Goal: Task Accomplishment & Management: Manage account settings

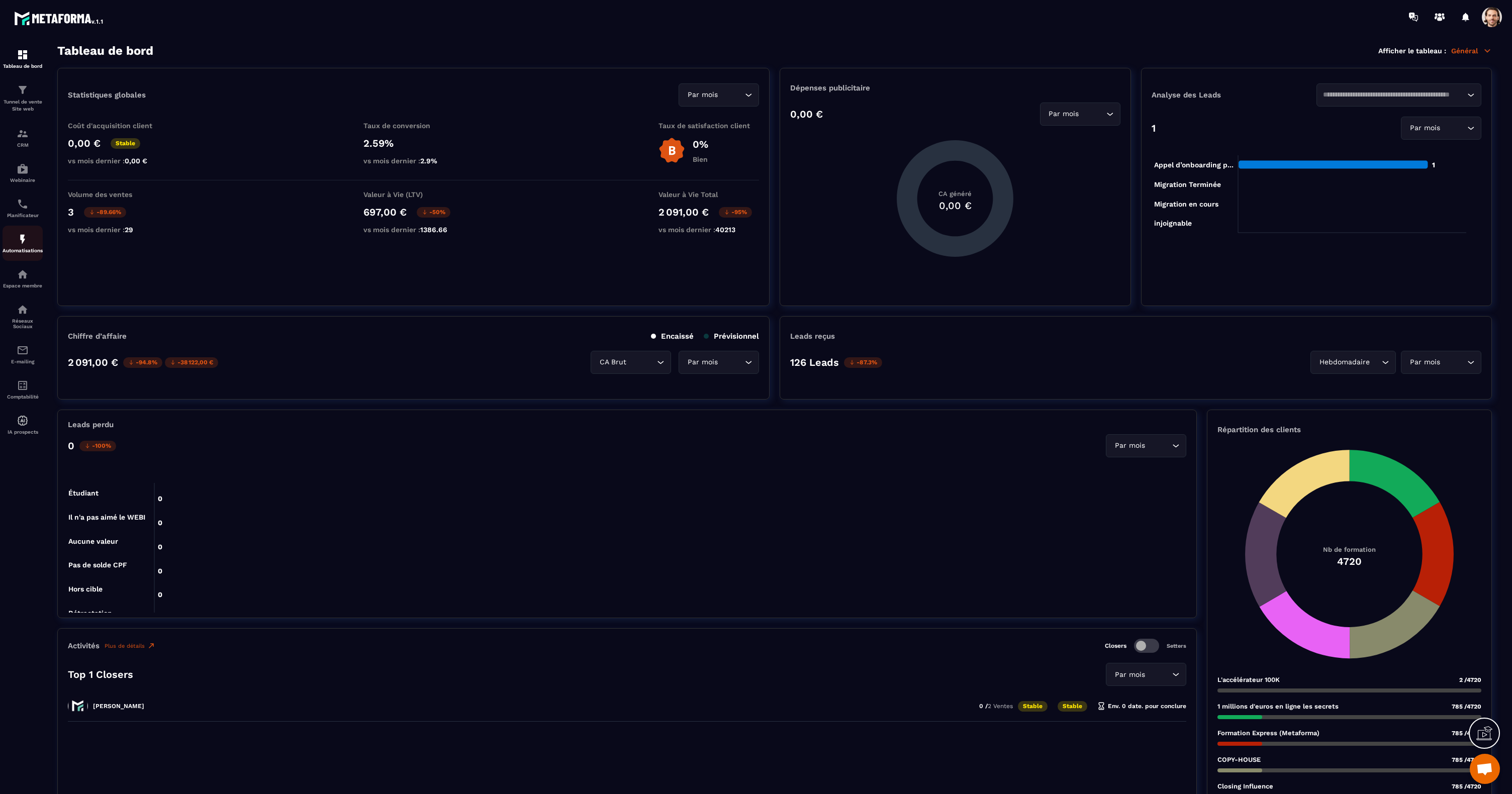
click at [20, 238] on img at bounding box center [22, 239] width 12 height 12
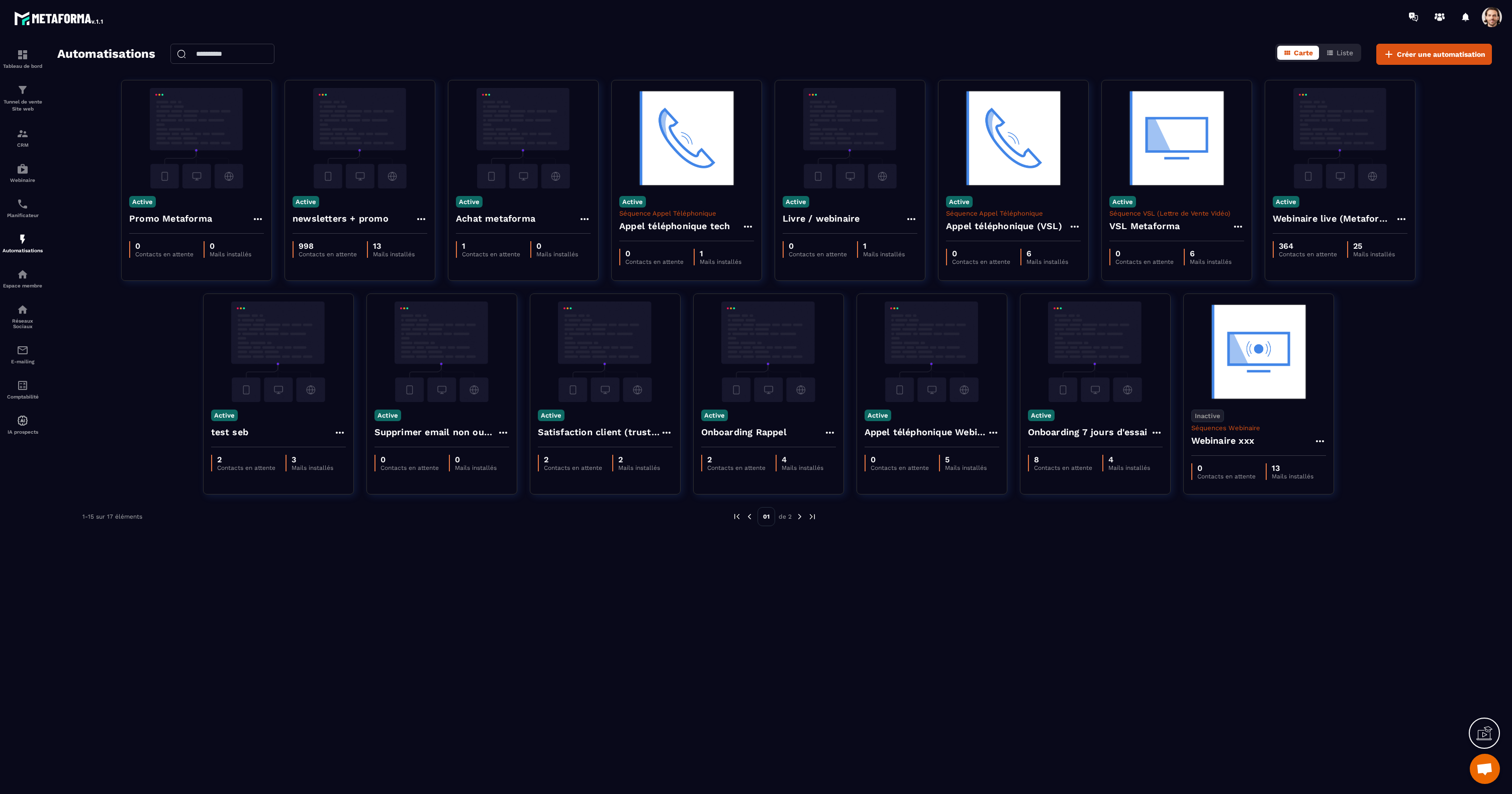
click at [1490, 21] on span at bounding box center [1492, 17] width 20 height 20
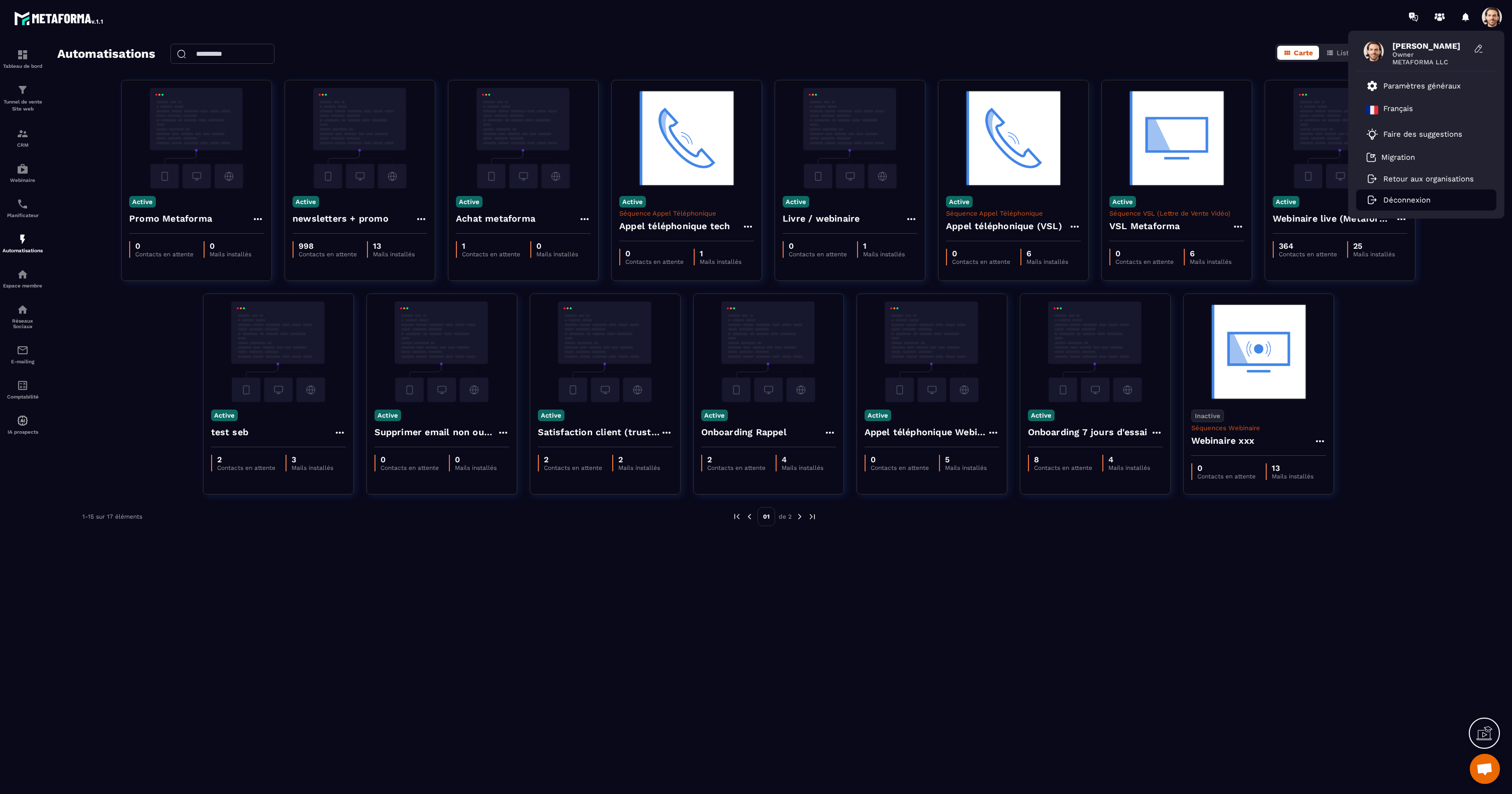
click at [1401, 199] on p "Déconnexion" at bounding box center [1407, 200] width 47 height 9
